Goal: Transaction & Acquisition: Purchase product/service

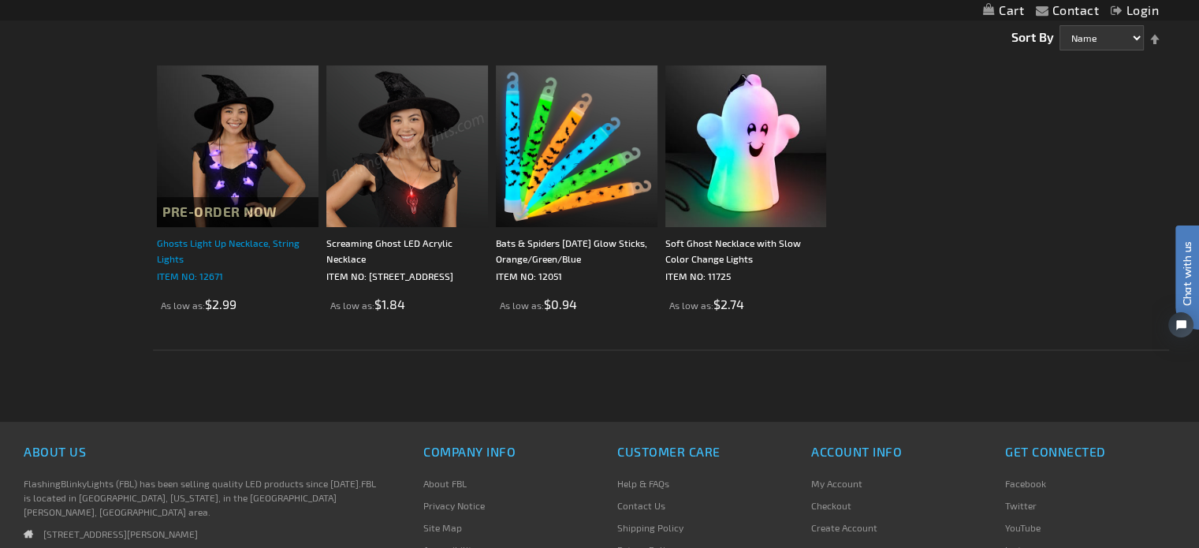
click at [263, 247] on div "Ghosts Light Up Necklace, String Lights" at bounding box center [238, 251] width 162 height 32
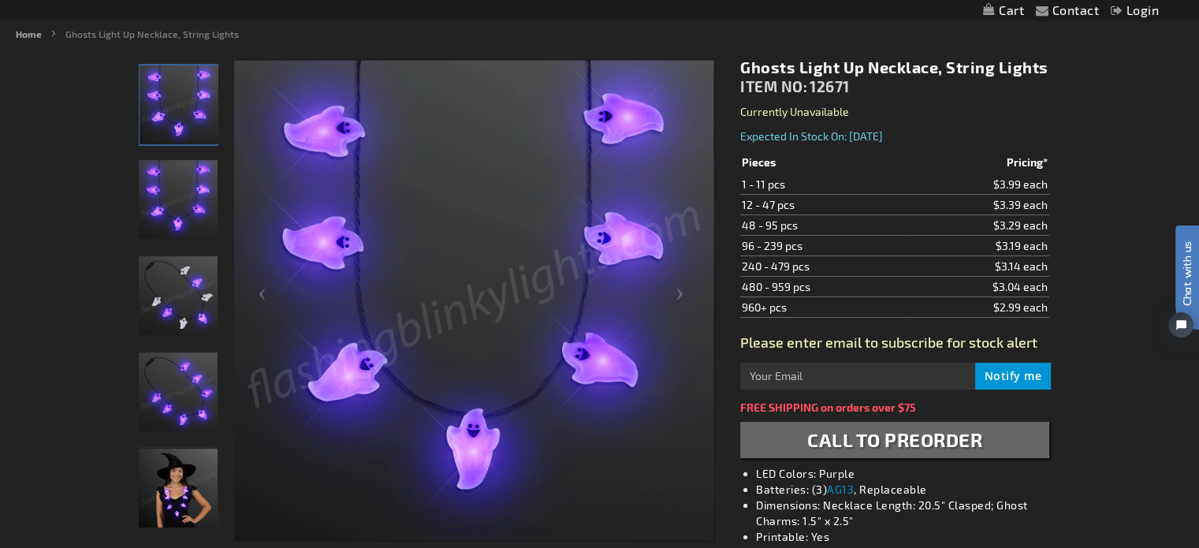
click at [186, 196] on img "Ghosts Light Up Necklace" at bounding box center [178, 199] width 79 height 79
